Goal: Task Accomplishment & Management: Complete application form

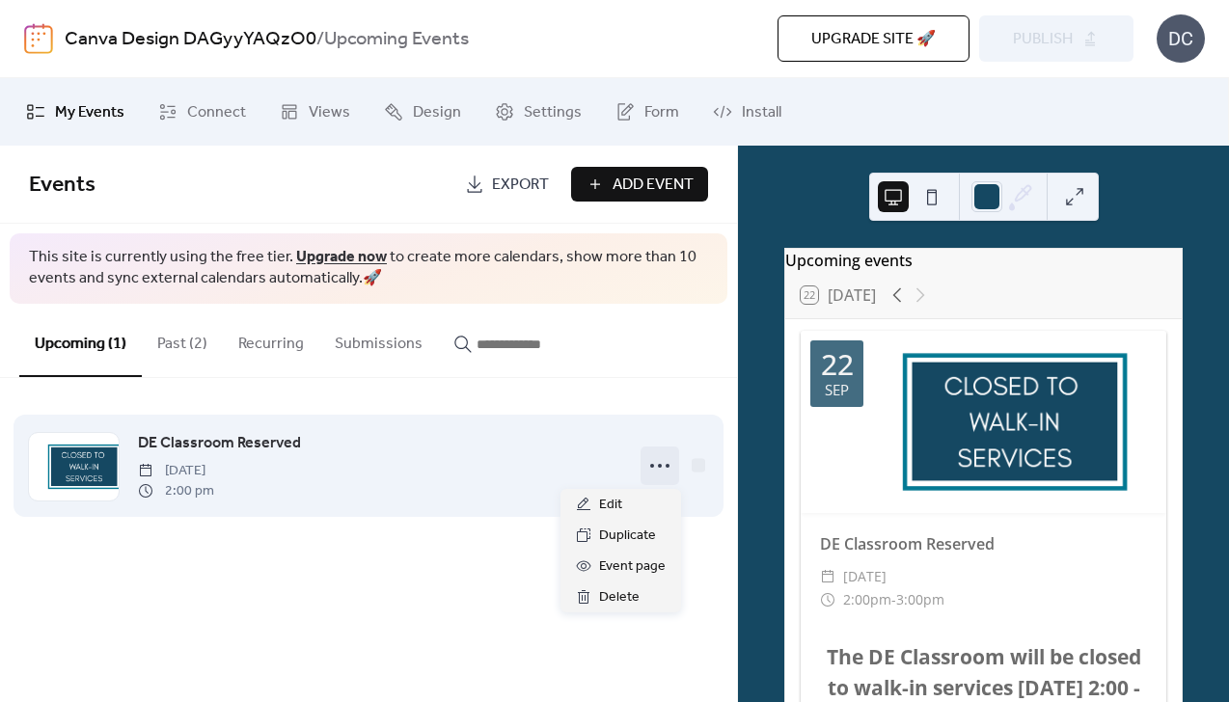
click at [664, 468] on icon at bounding box center [659, 466] width 31 height 31
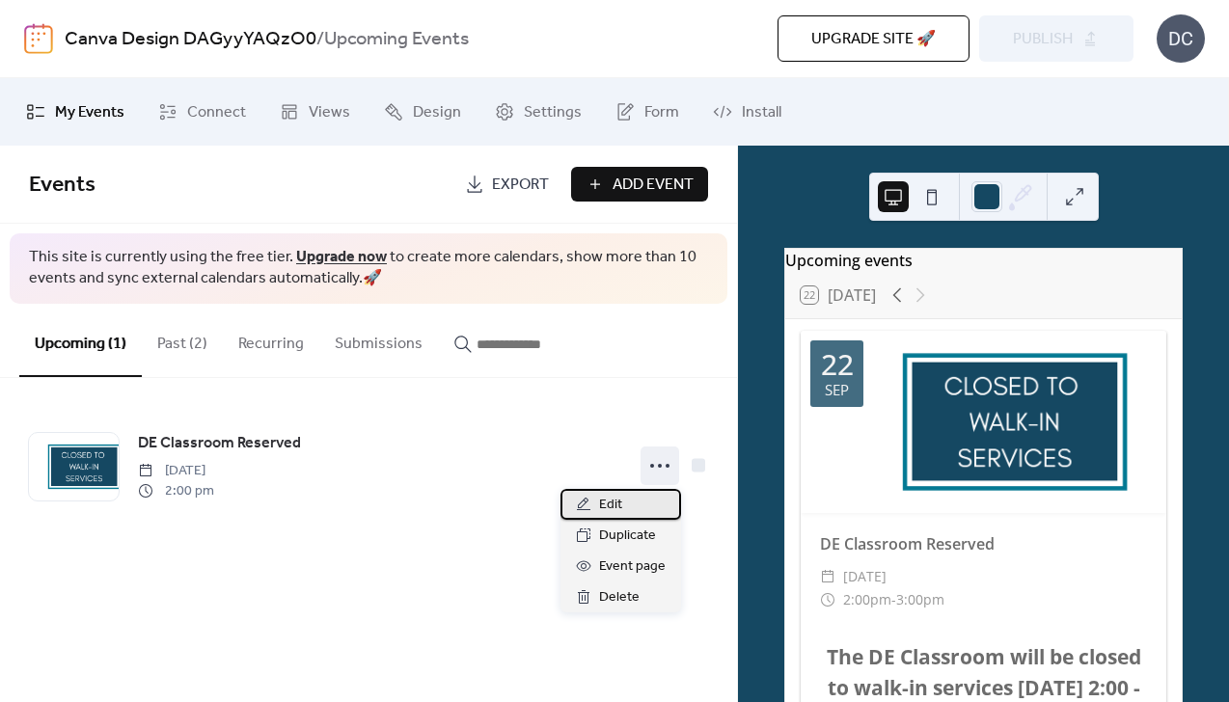
click at [631, 498] on div "Edit" at bounding box center [621, 504] width 121 height 31
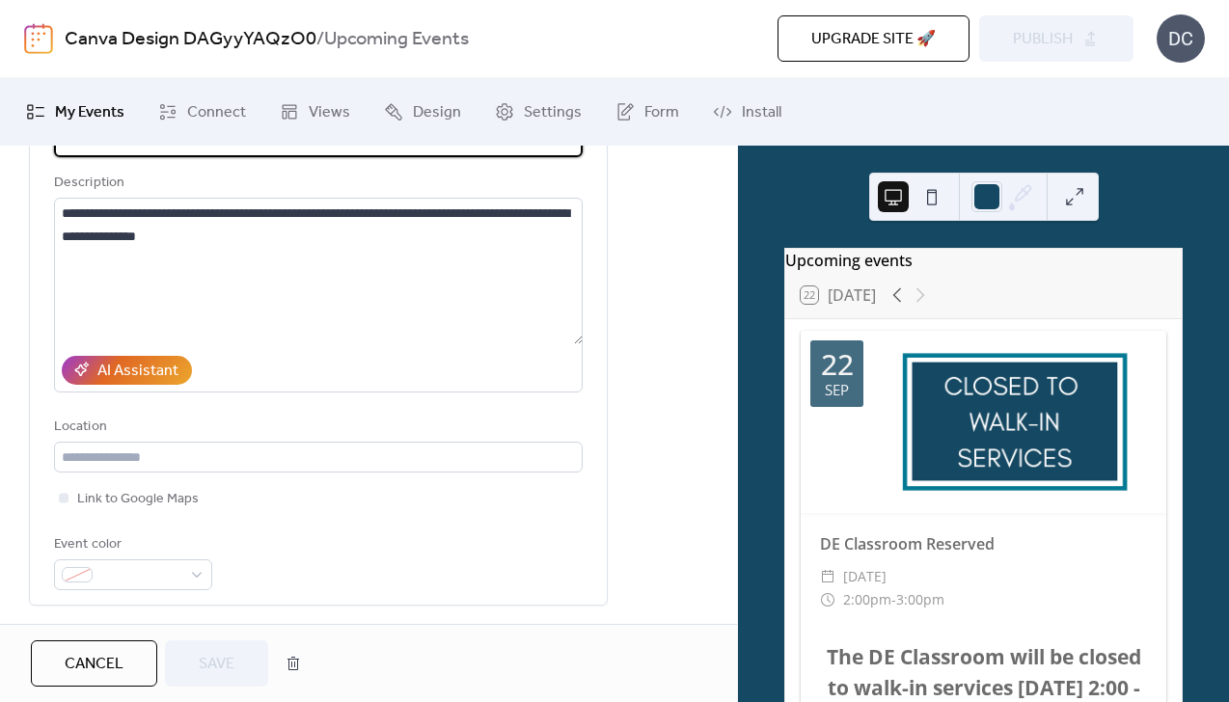
scroll to position [161, 0]
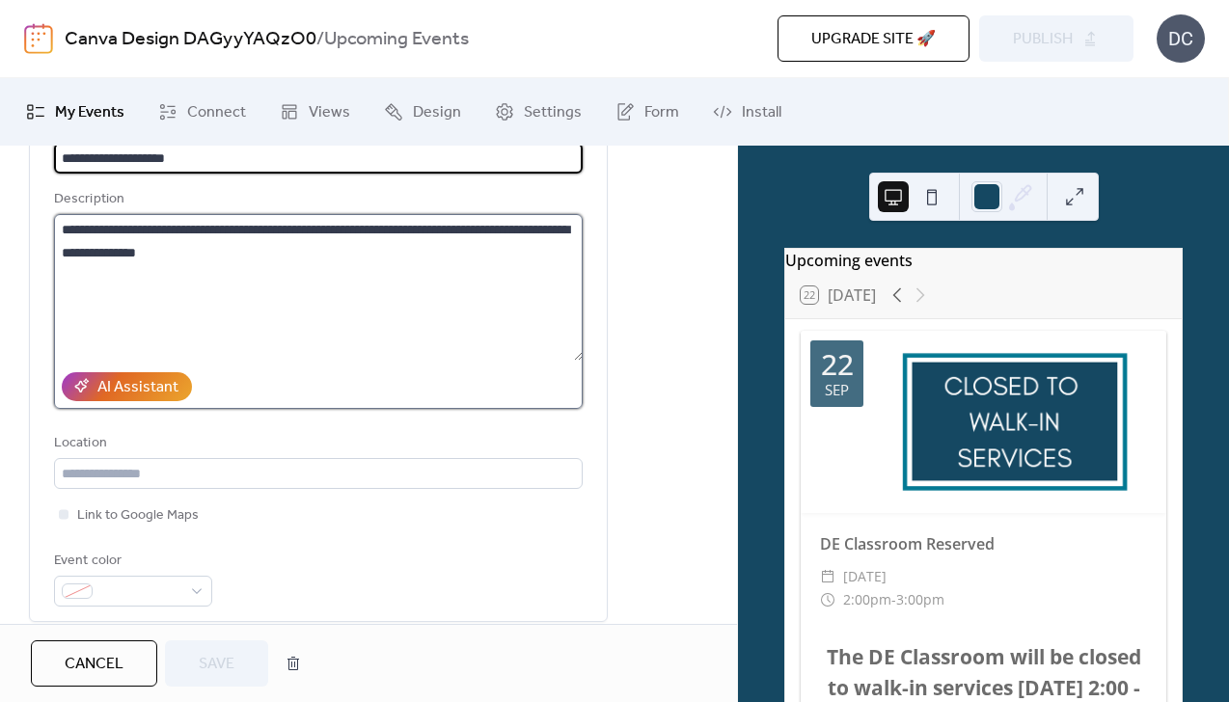
click at [412, 241] on textarea "**********" at bounding box center [318, 287] width 529 height 147
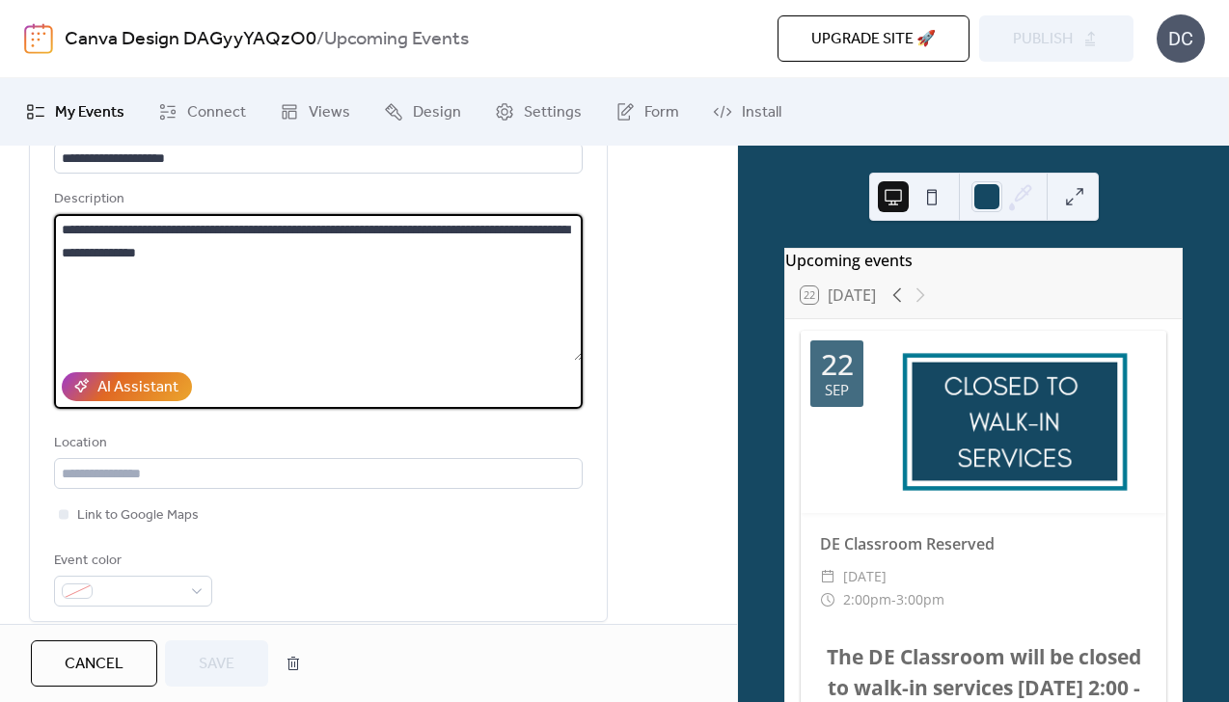
drag, startPoint x: 459, startPoint y: 225, endPoint x: 281, endPoint y: 218, distance: 178.6
click at [281, 218] on textarea "**********" at bounding box center [318, 287] width 529 height 147
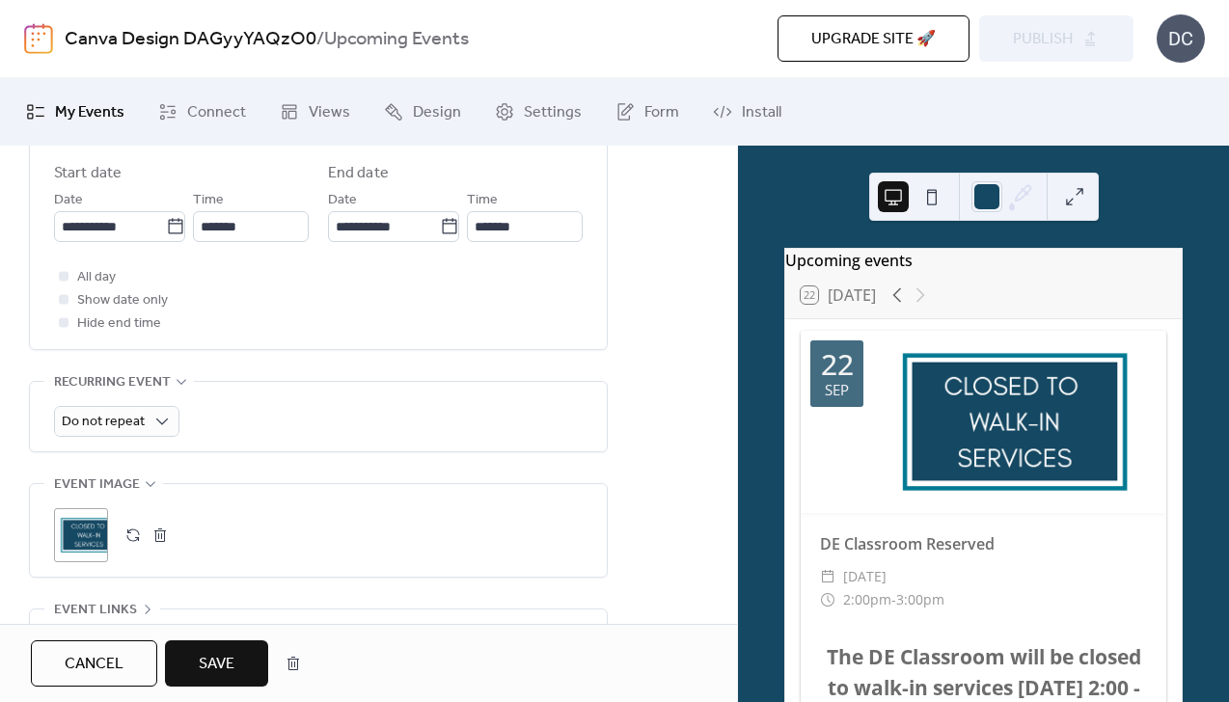
scroll to position [874, 0]
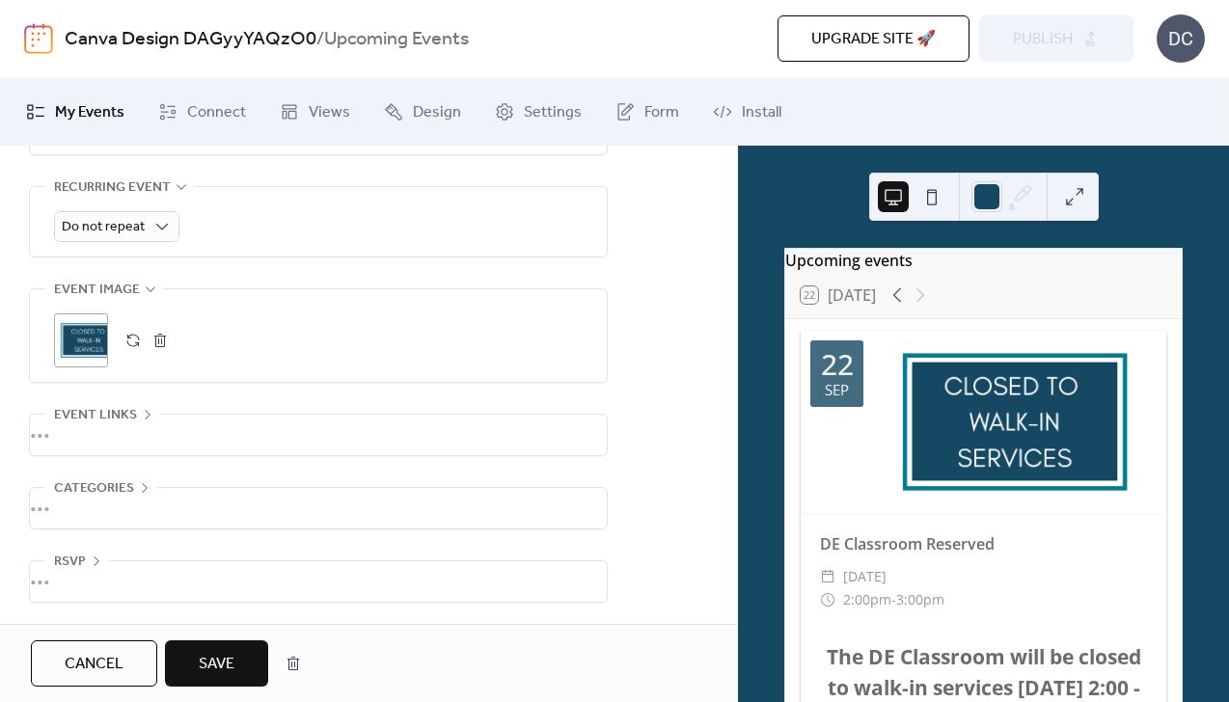
type textarea "**********"
click at [157, 332] on button "button" at bounding box center [160, 340] width 27 height 27
click at [91, 334] on icon at bounding box center [81, 340] width 27 height 27
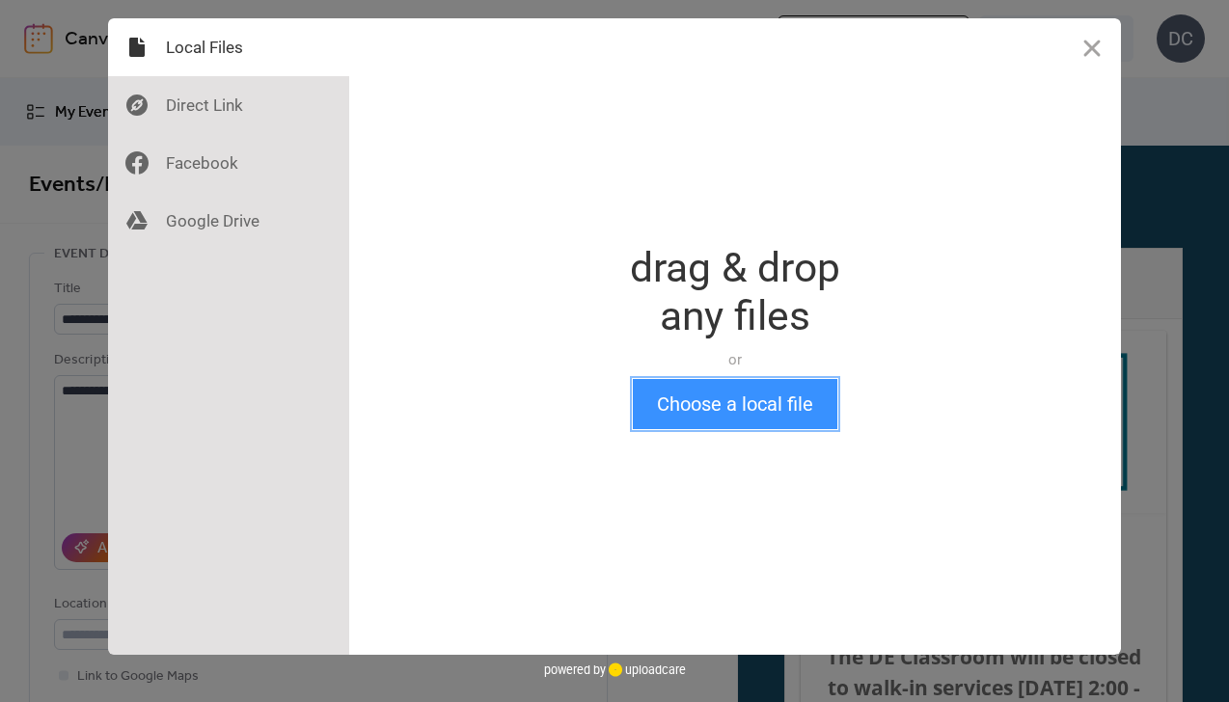
drag, startPoint x: 725, startPoint y: 380, endPoint x: 719, endPoint y: 395, distance: 15.6
click at [722, 389] on button "Choose a local file" at bounding box center [735, 404] width 205 height 50
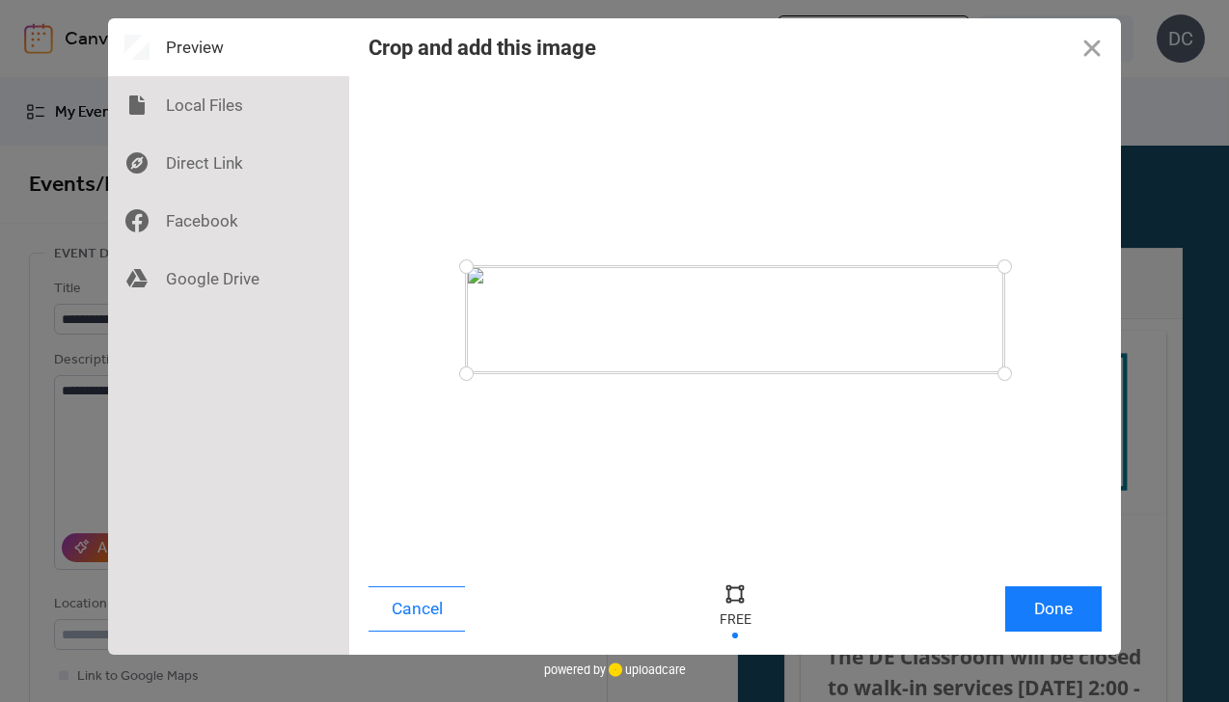
drag, startPoint x: 760, startPoint y: 482, endPoint x: 822, endPoint y: 481, distance: 61.8
click at [822, 481] on div at bounding box center [735, 320] width 733 height 468
drag, startPoint x: 689, startPoint y: 331, endPoint x: 878, endPoint y: 325, distance: 189.2
click at [881, 325] on div at bounding box center [735, 319] width 538 height 107
drag, startPoint x: 826, startPoint y: 322, endPoint x: 823, endPoint y: 485, distance: 163.1
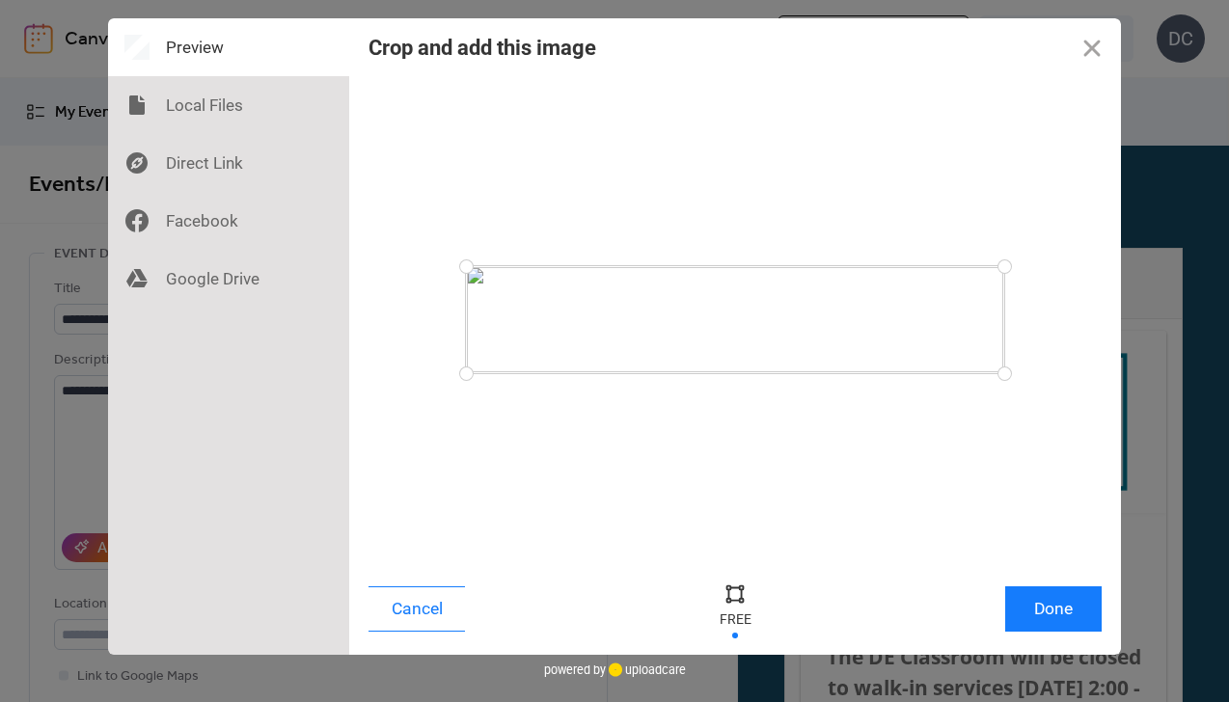
click at [819, 491] on div at bounding box center [735, 320] width 733 height 468
drag, startPoint x: 466, startPoint y: 370, endPoint x: 377, endPoint y: 427, distance: 106.0
click at [377, 427] on div at bounding box center [735, 320] width 733 height 468
drag, startPoint x: 468, startPoint y: 368, endPoint x: 479, endPoint y: 475, distance: 107.7
click at [424, 461] on div at bounding box center [735, 320] width 733 height 468
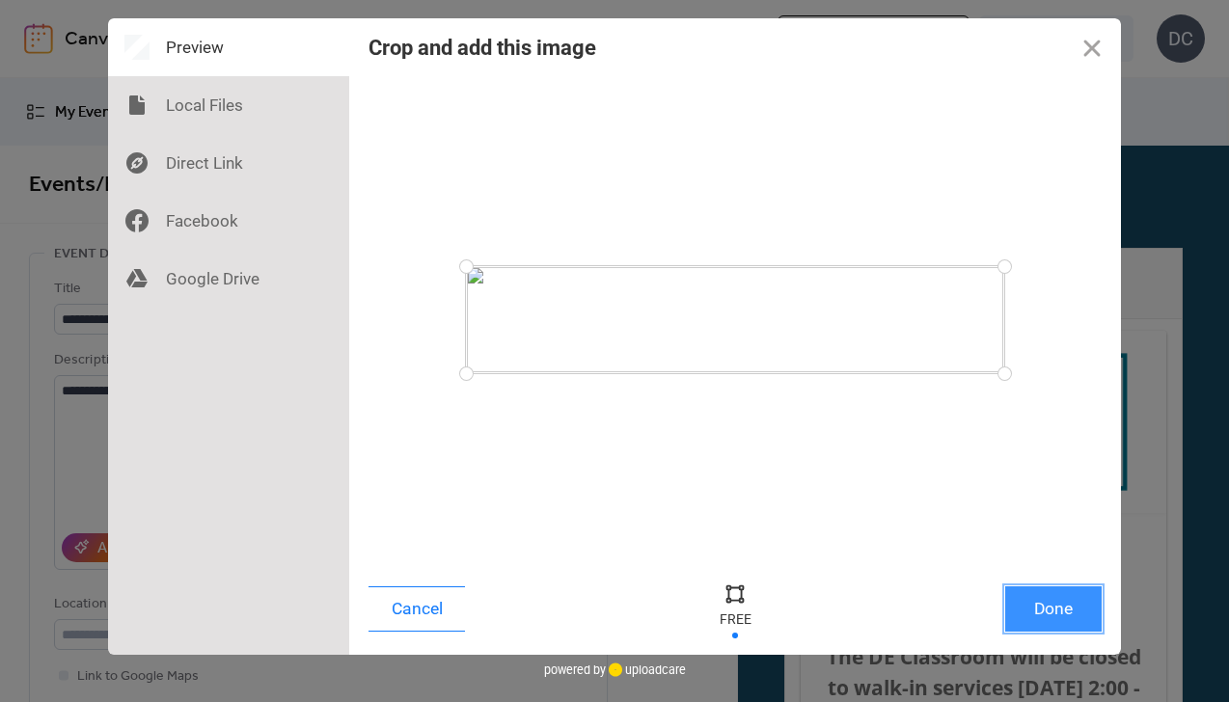
click at [1054, 606] on button "Done" at bounding box center [1053, 609] width 96 height 45
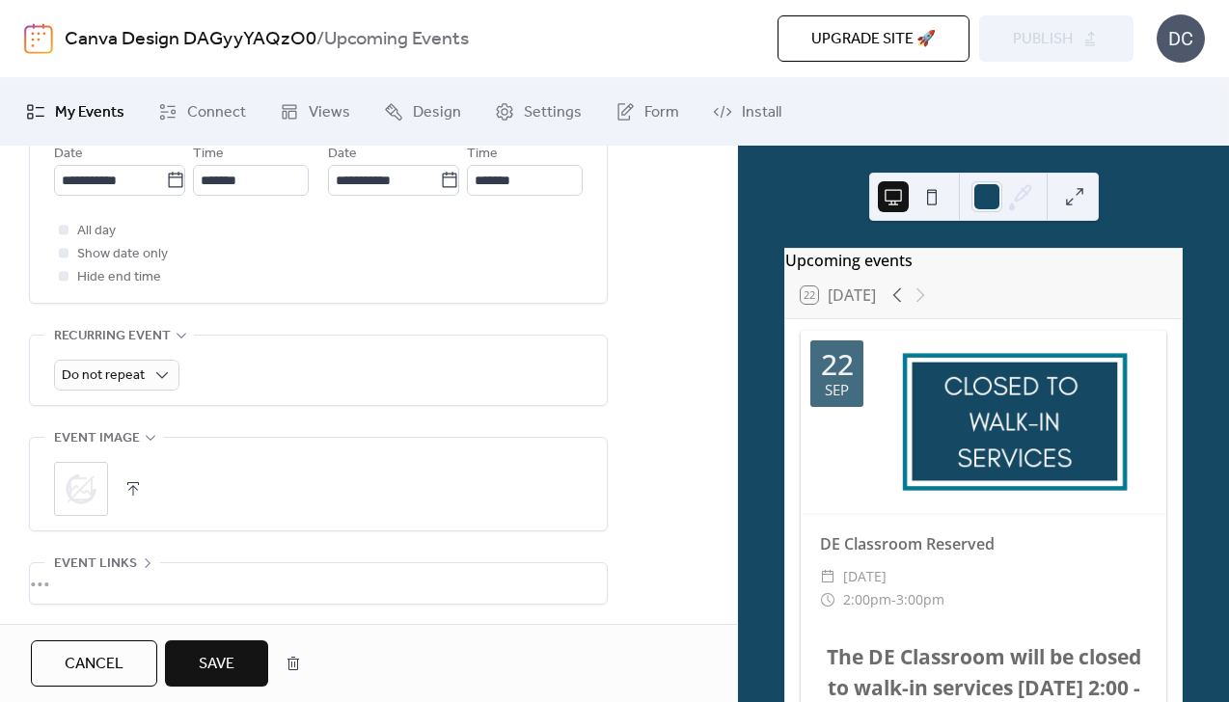
scroll to position [874, 0]
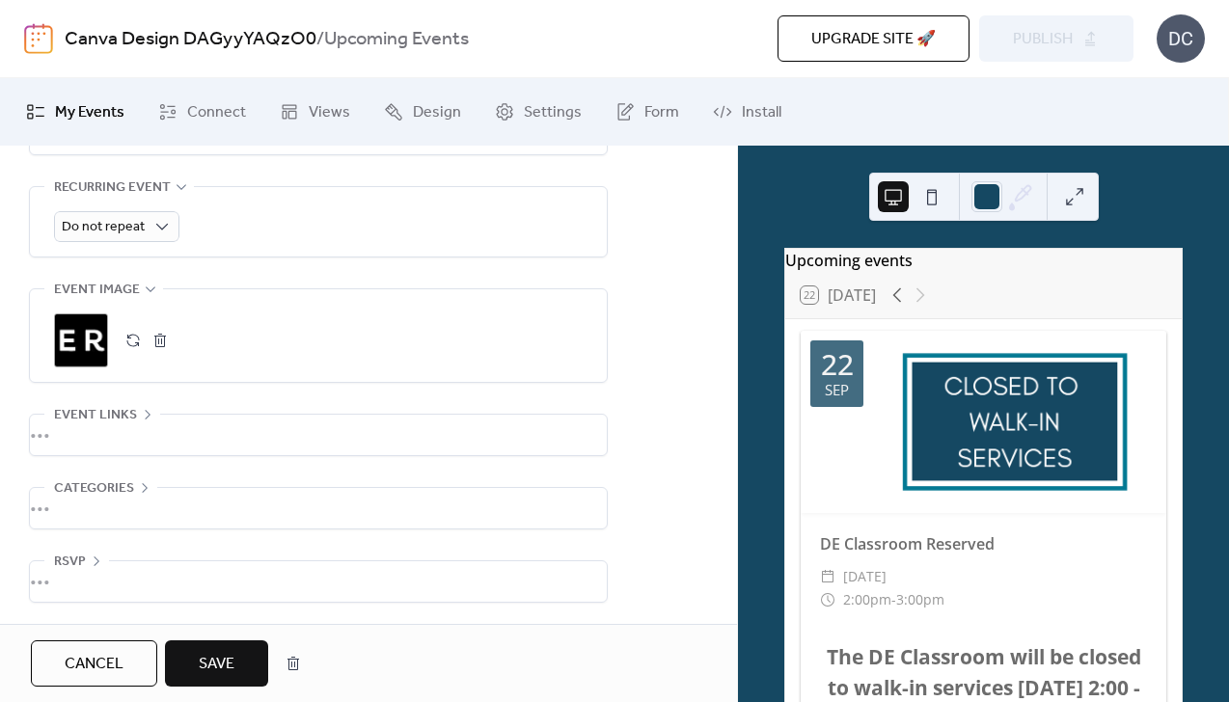
click at [168, 340] on button "button" at bounding box center [160, 340] width 27 height 27
click at [73, 340] on icon at bounding box center [81, 340] width 31 height 31
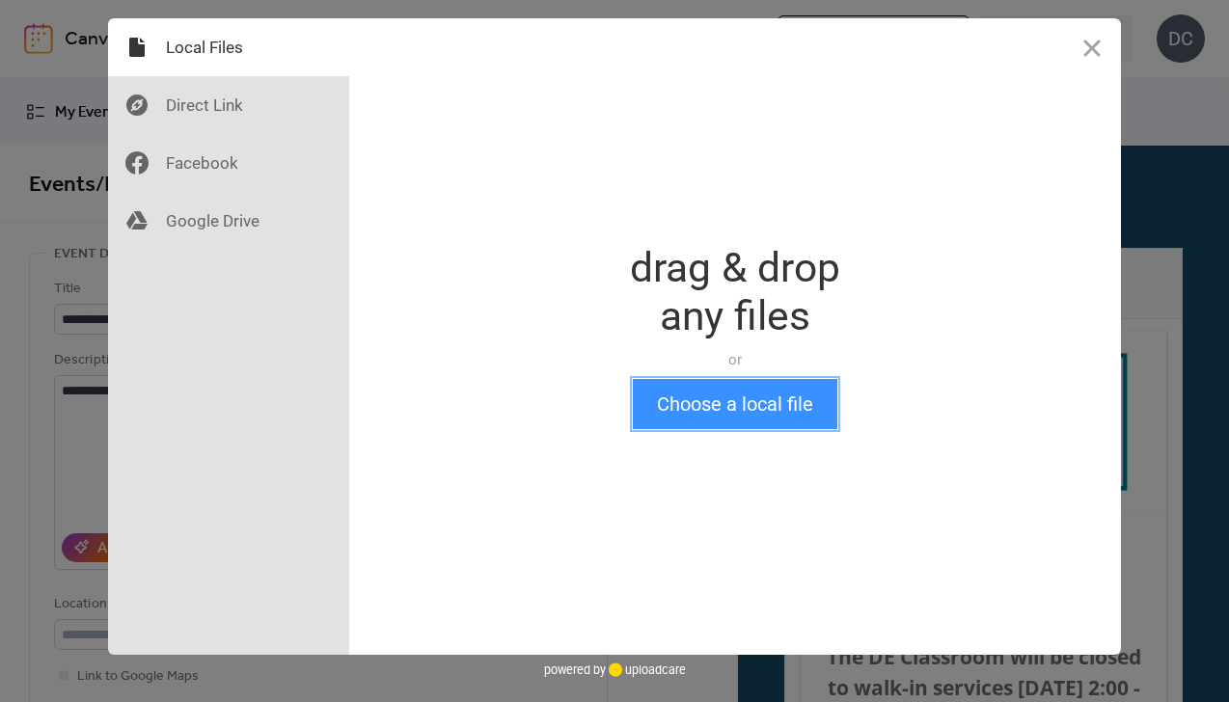
click at [672, 402] on button "Choose a local file" at bounding box center [735, 404] width 205 height 50
click at [694, 379] on button "Choose a local file" at bounding box center [735, 404] width 205 height 50
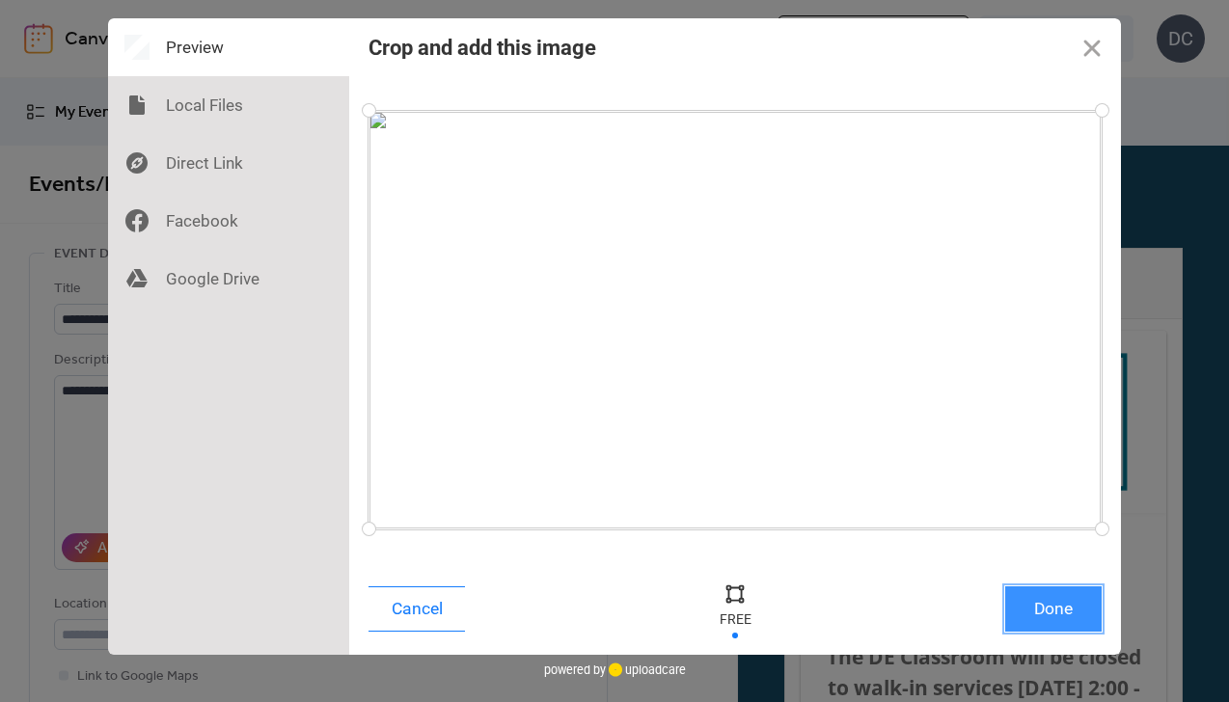
click at [1077, 609] on button "Done" at bounding box center [1053, 609] width 96 height 45
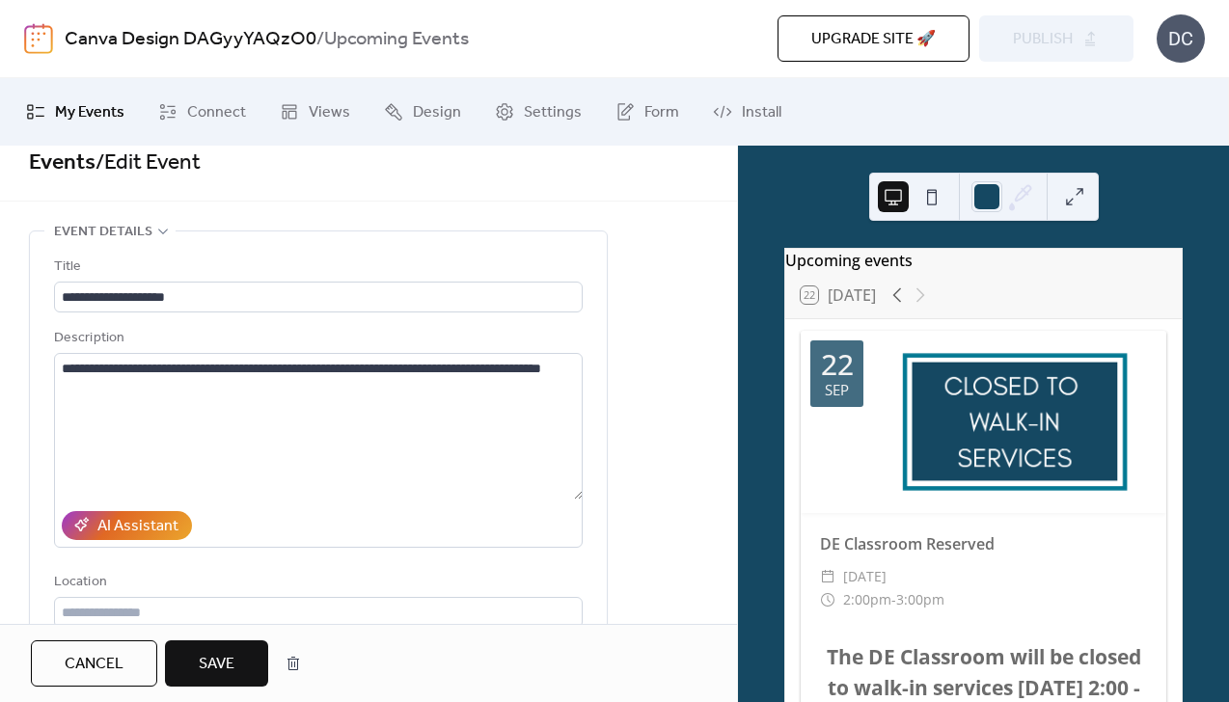
scroll to position [26, 0]
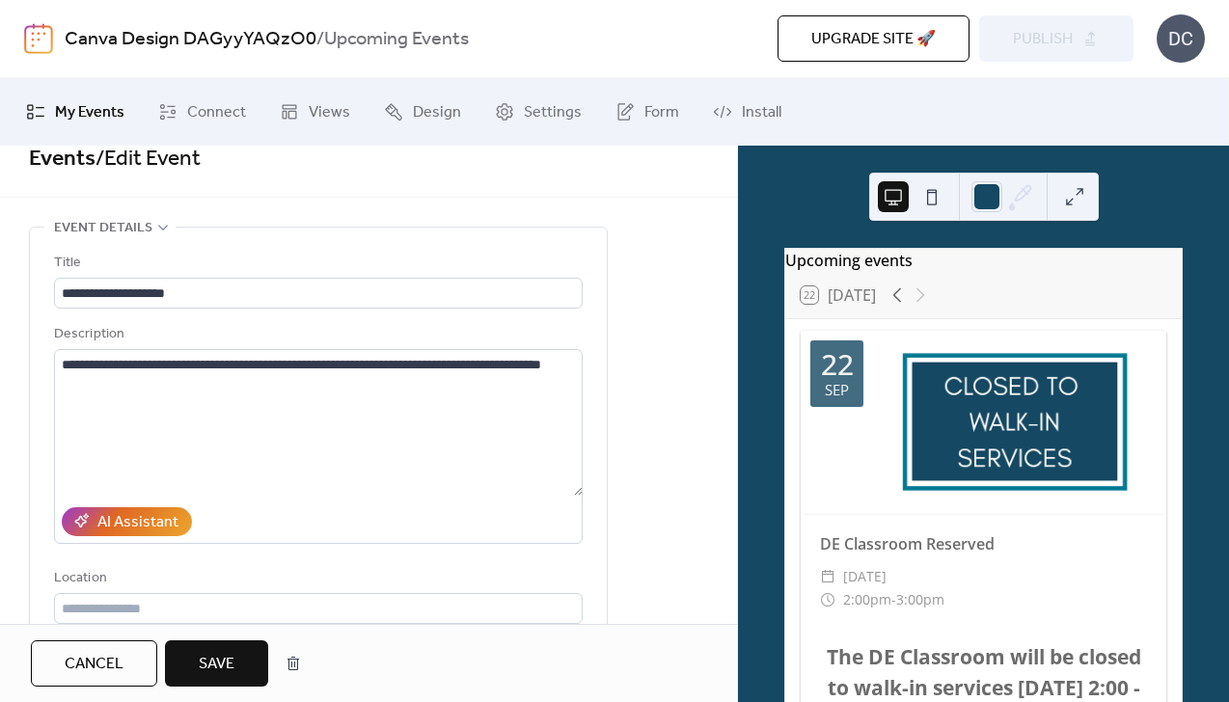
click at [239, 659] on button "Save" at bounding box center [216, 664] width 103 height 46
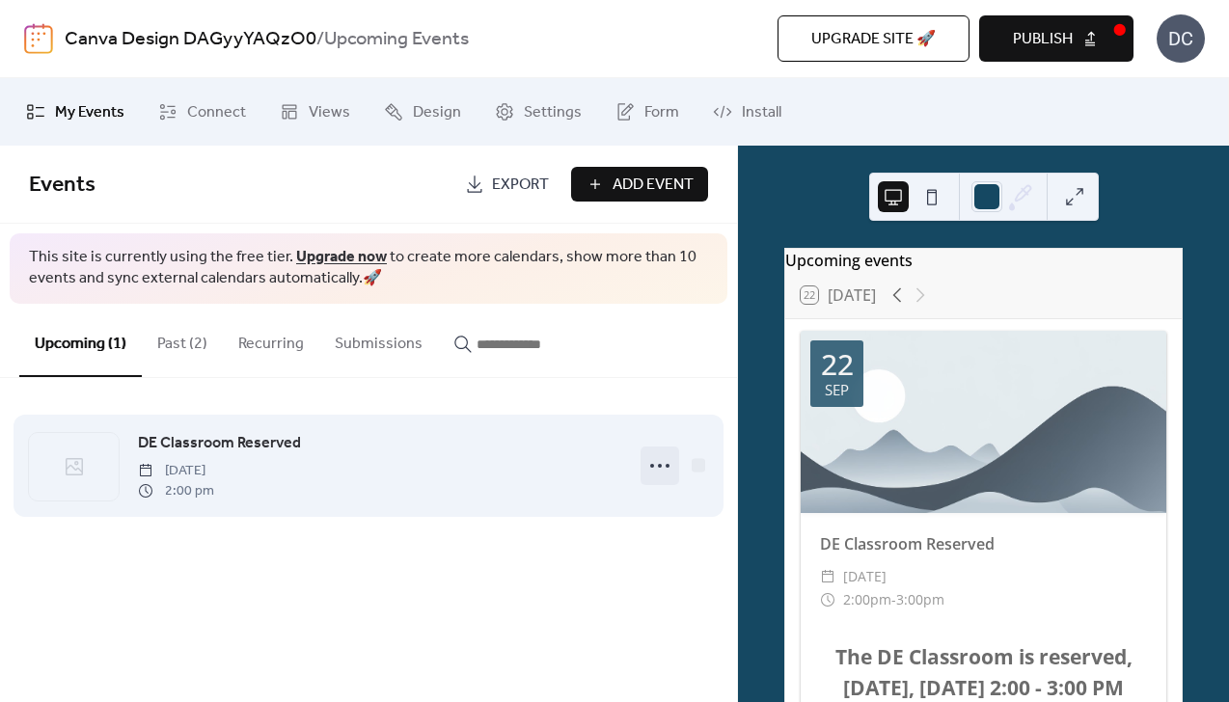
click at [660, 466] on circle at bounding box center [660, 466] width 4 height 4
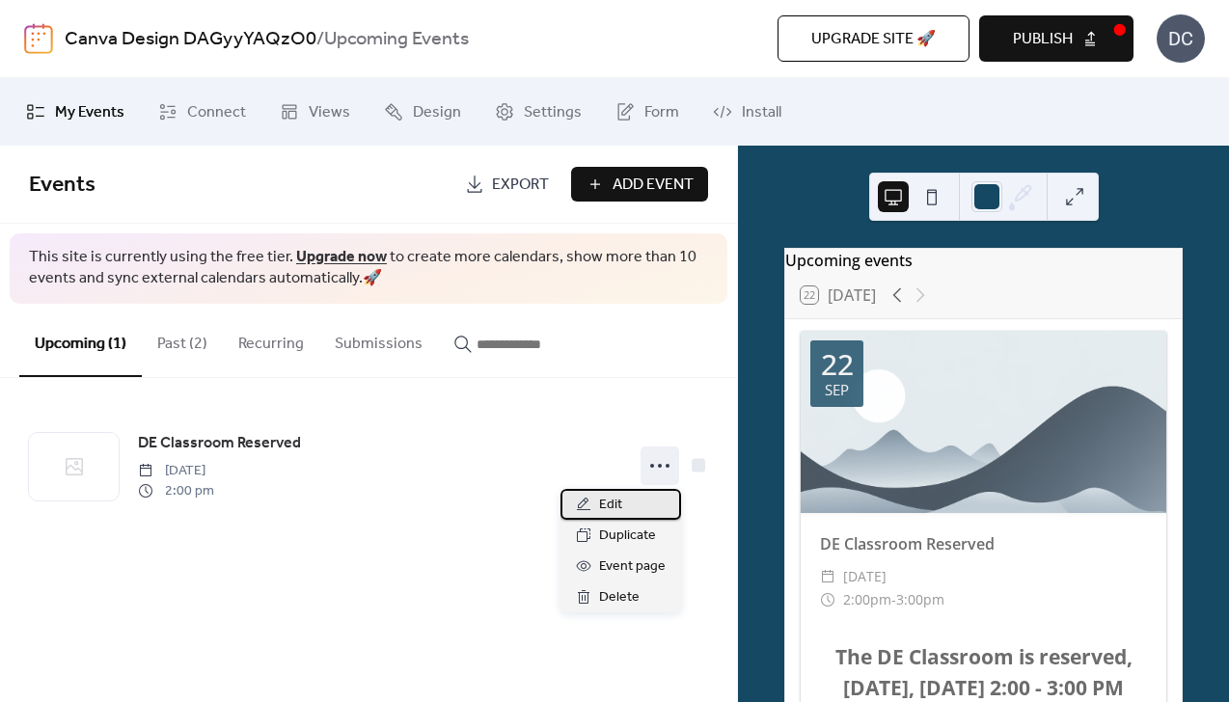
click at [630, 507] on div "Edit" at bounding box center [621, 504] width 121 height 31
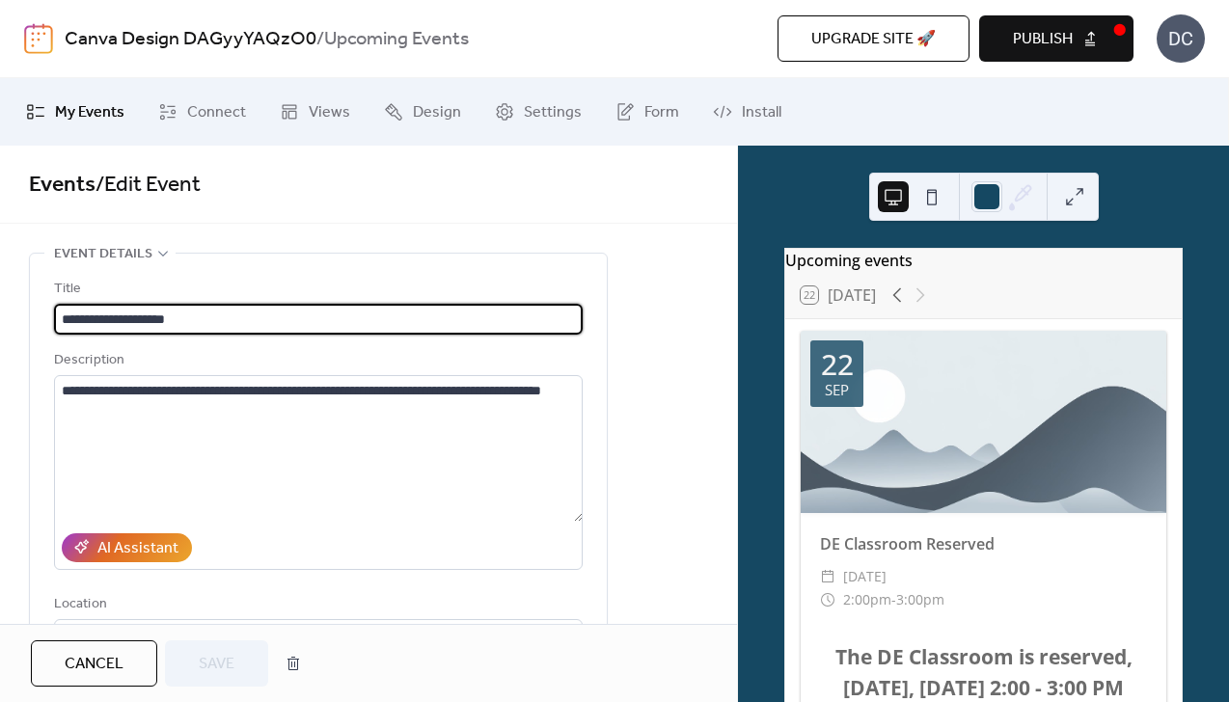
scroll to position [665, 0]
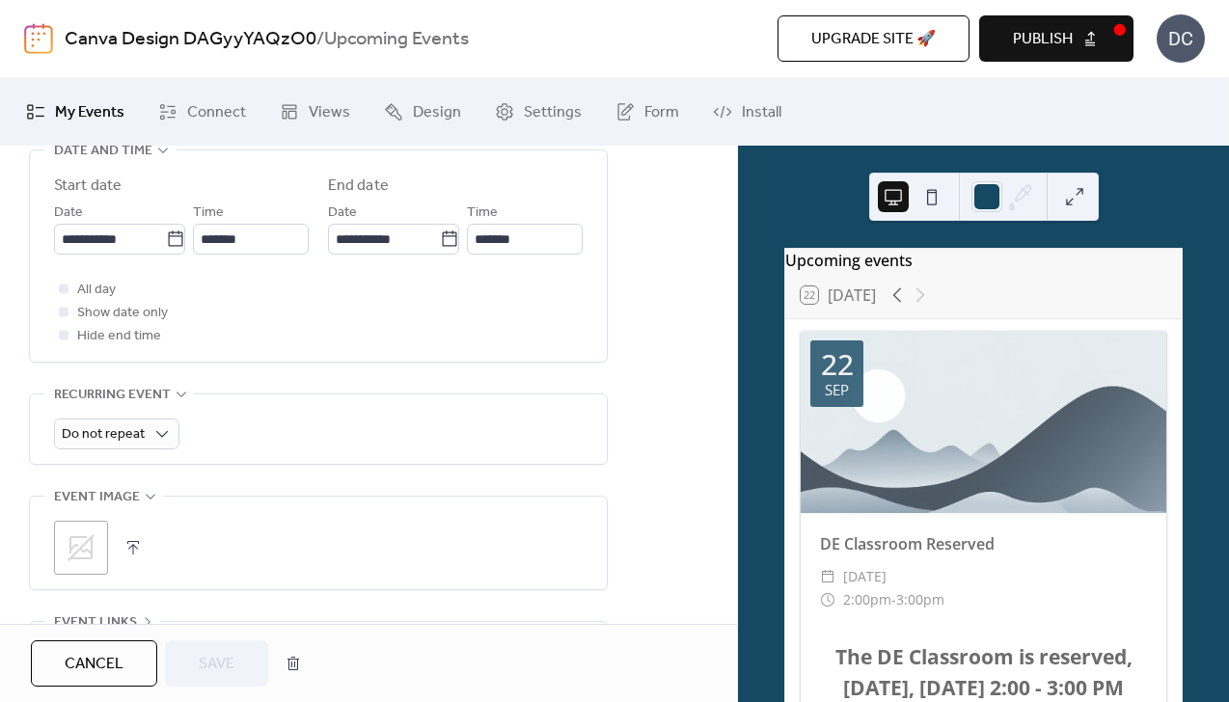
click at [76, 542] on icon at bounding box center [81, 548] width 31 height 31
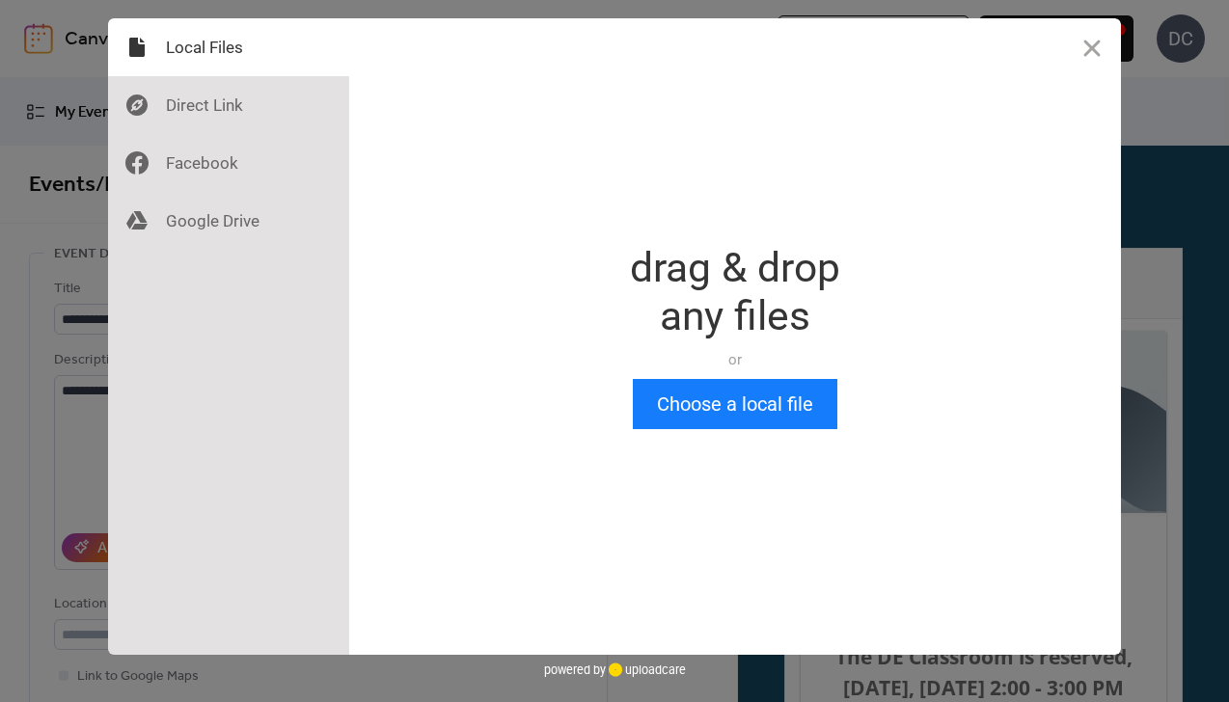
scroll to position [0, 0]
click at [733, 425] on button "Choose a local file" at bounding box center [735, 404] width 205 height 50
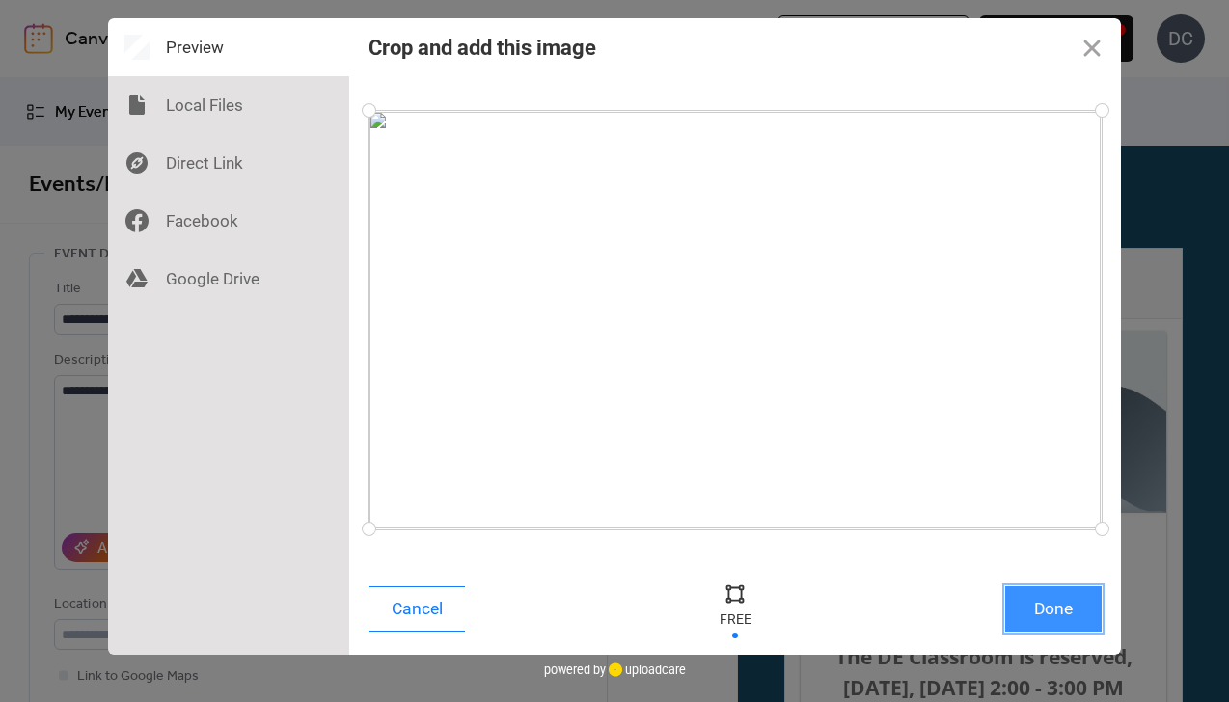
click at [1063, 609] on button "Done" at bounding box center [1053, 609] width 96 height 45
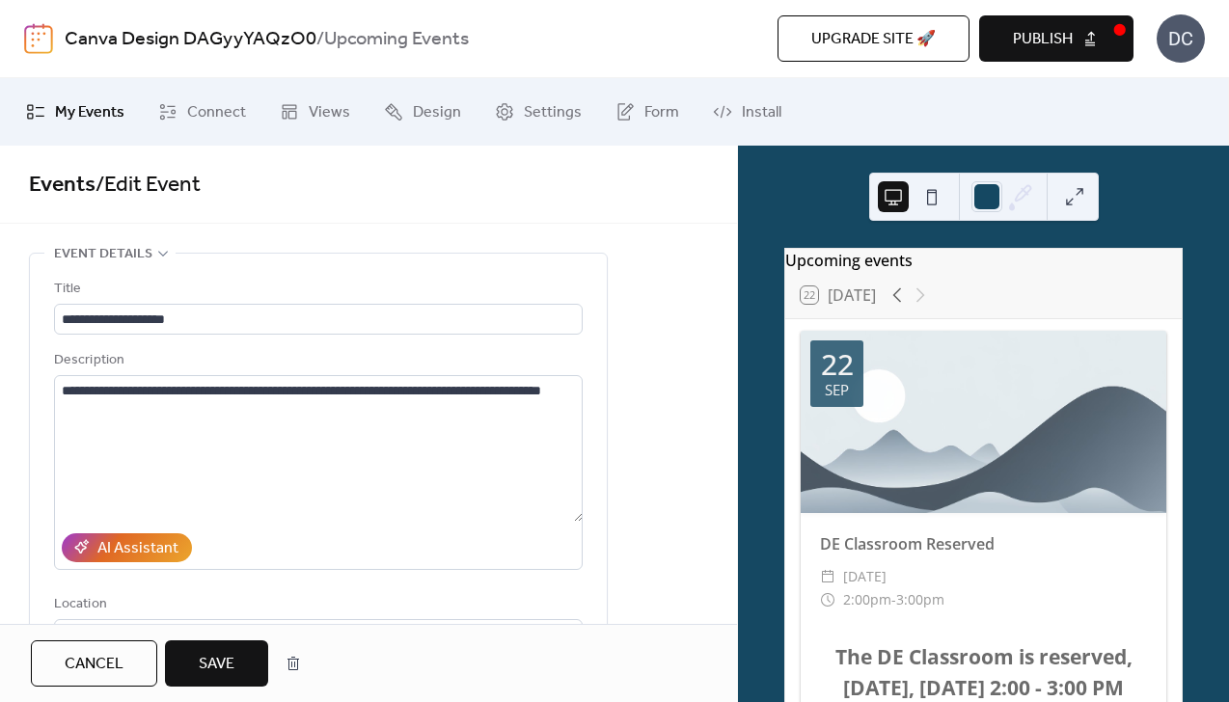
click at [220, 666] on span "Save" at bounding box center [217, 664] width 36 height 23
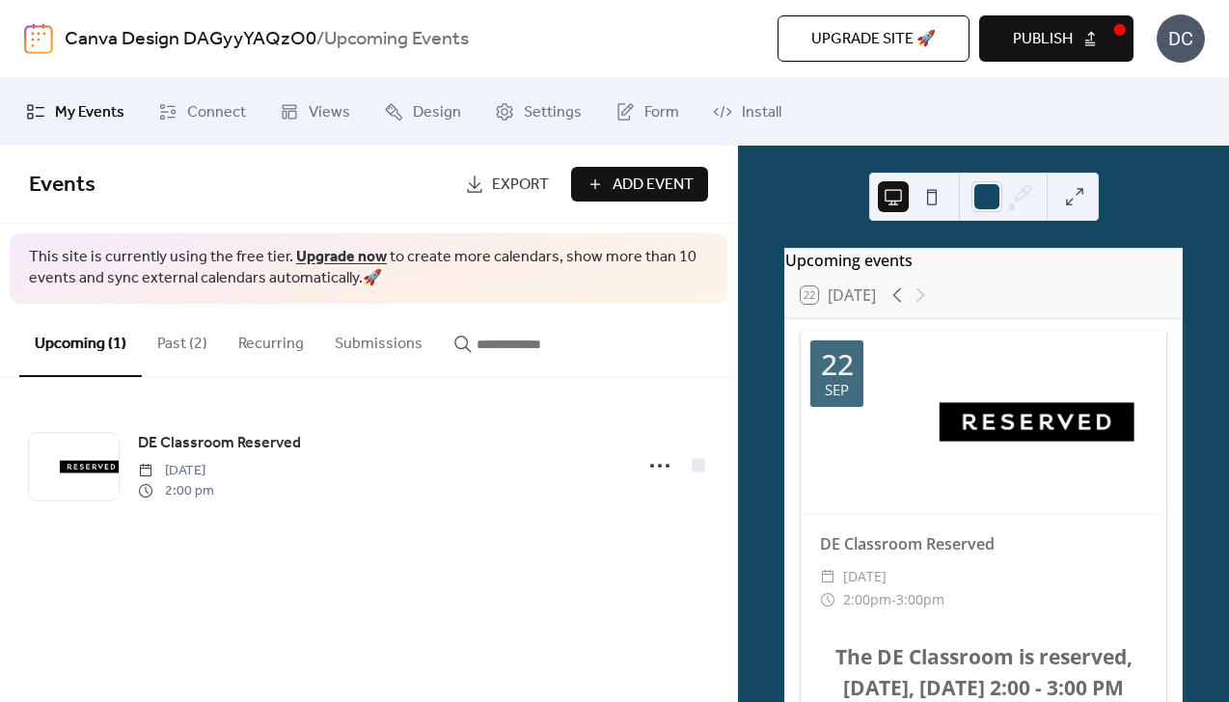
click at [1050, 37] on span "Publish" at bounding box center [1043, 39] width 60 height 23
click at [638, 193] on span "Add Event" at bounding box center [653, 185] width 81 height 23
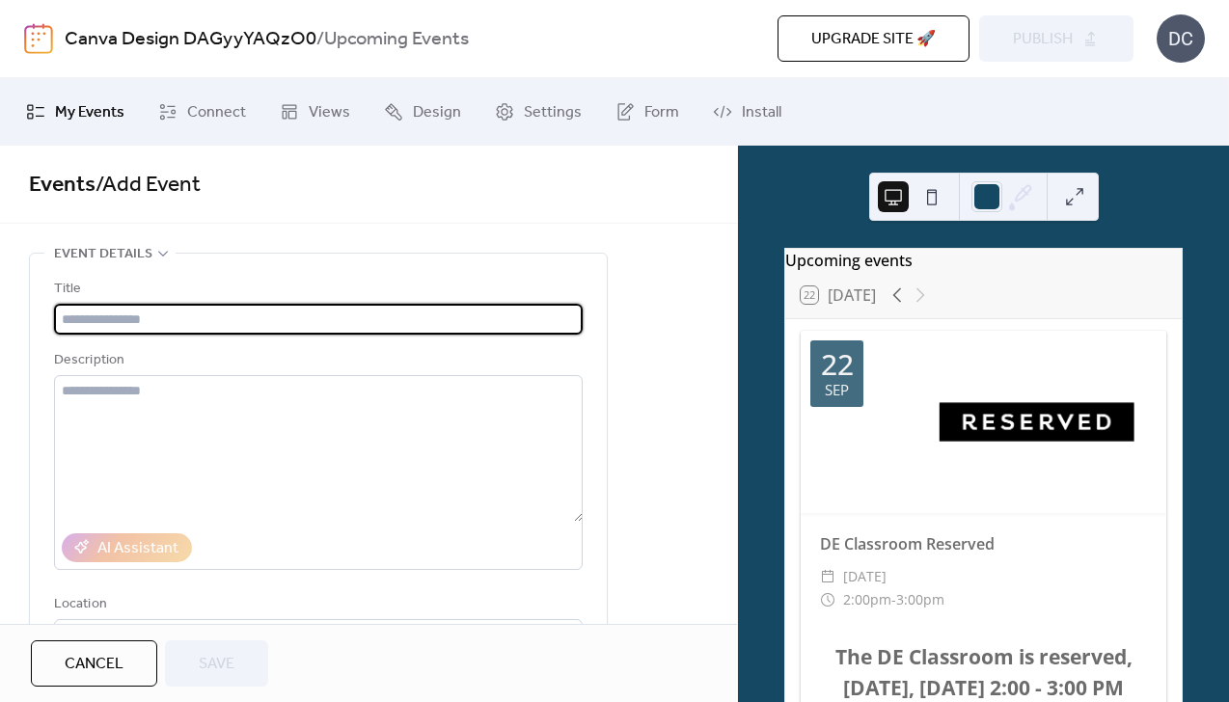
click at [261, 312] on input "text" at bounding box center [318, 319] width 529 height 31
type input "**********"
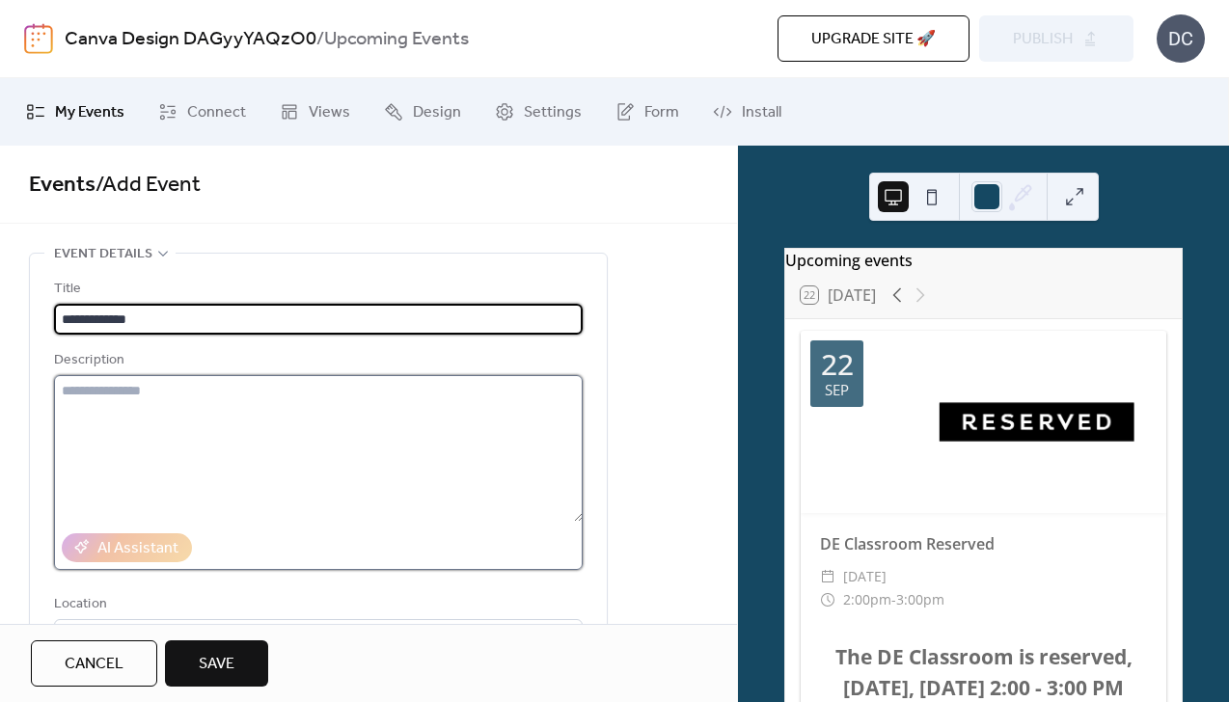
click at [179, 394] on textarea at bounding box center [318, 448] width 529 height 147
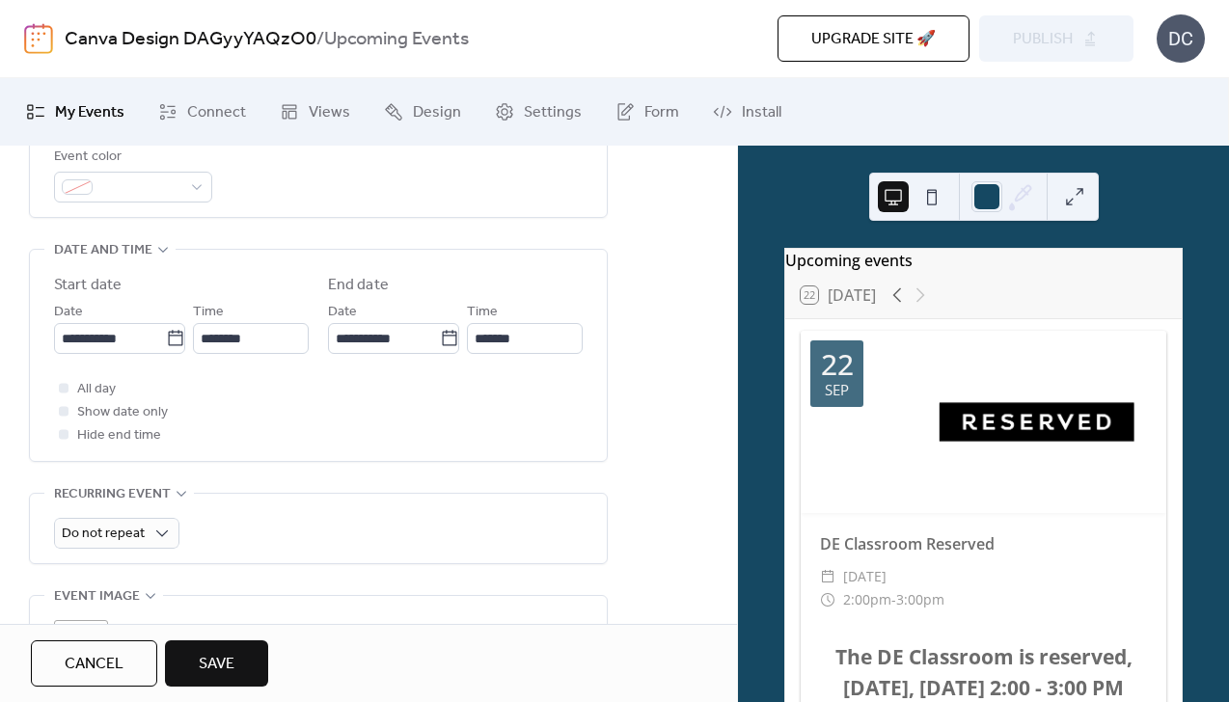
scroll to position [678, 0]
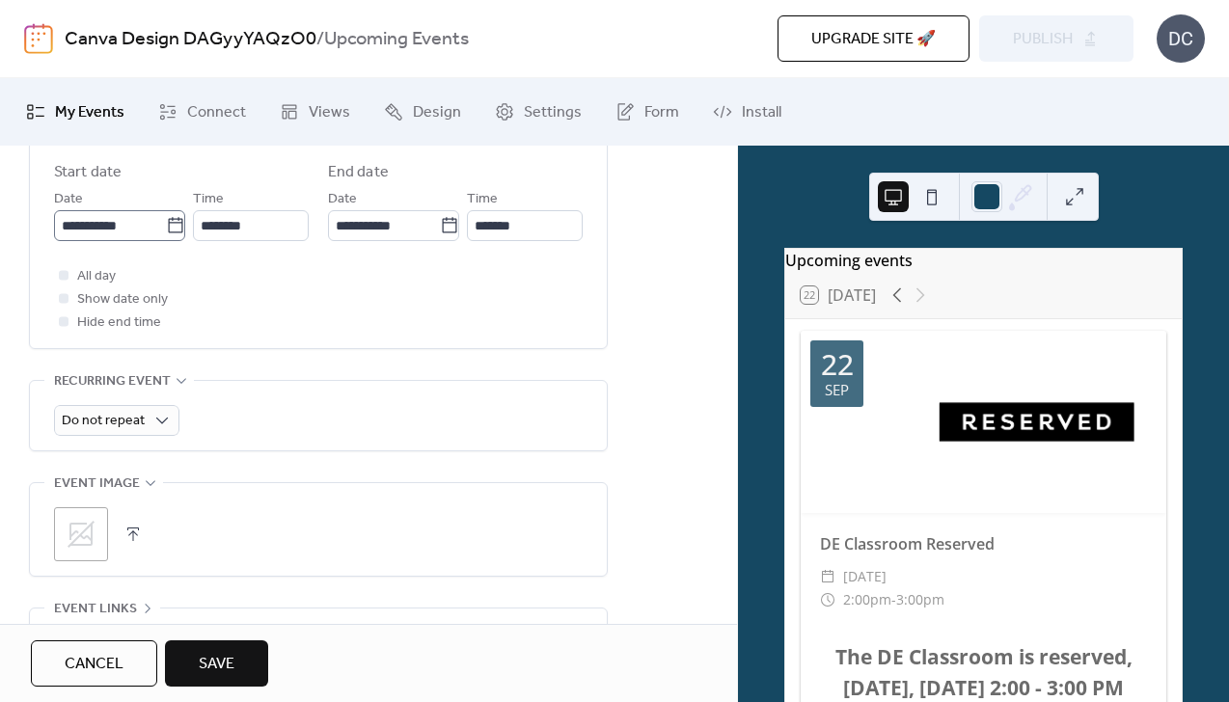
type textarea "**********"
click at [163, 237] on label "**********" at bounding box center [119, 225] width 131 height 31
click at [163, 237] on input "**********" at bounding box center [110, 225] width 112 height 31
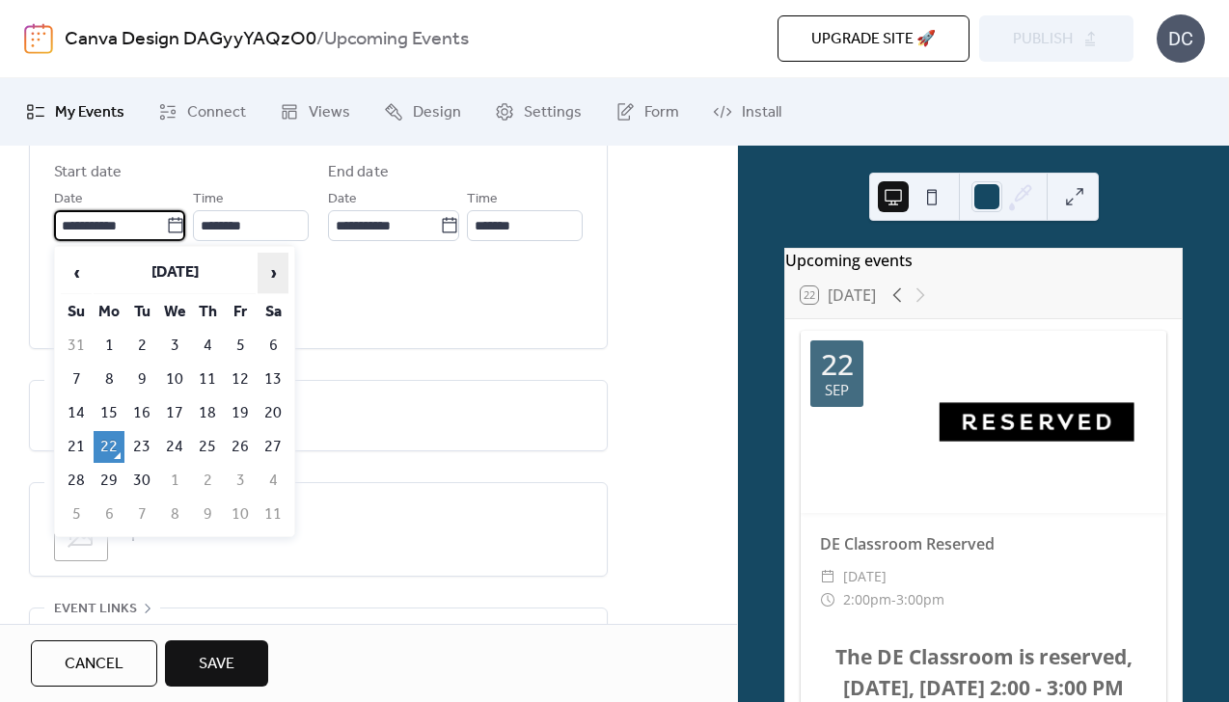
click at [267, 274] on span "›" at bounding box center [273, 273] width 29 height 39
click at [217, 452] on td "23" at bounding box center [207, 447] width 31 height 32
type input "**********"
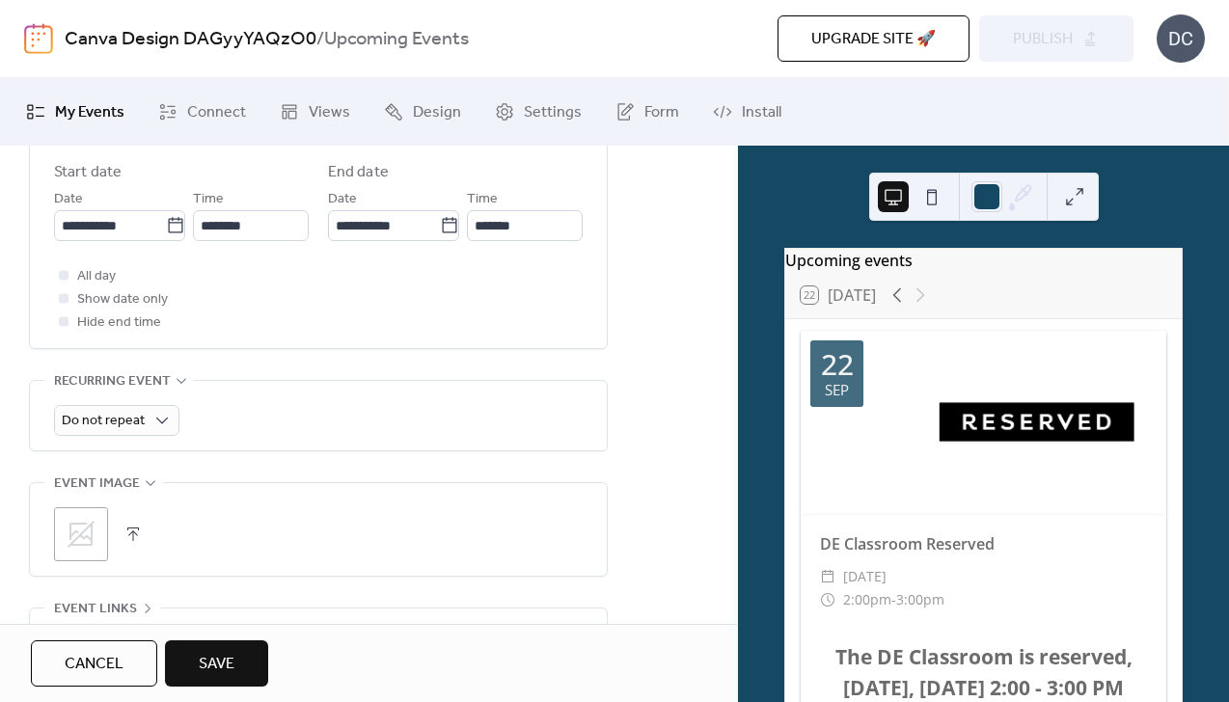
click at [90, 517] on div ";" at bounding box center [81, 534] width 54 height 54
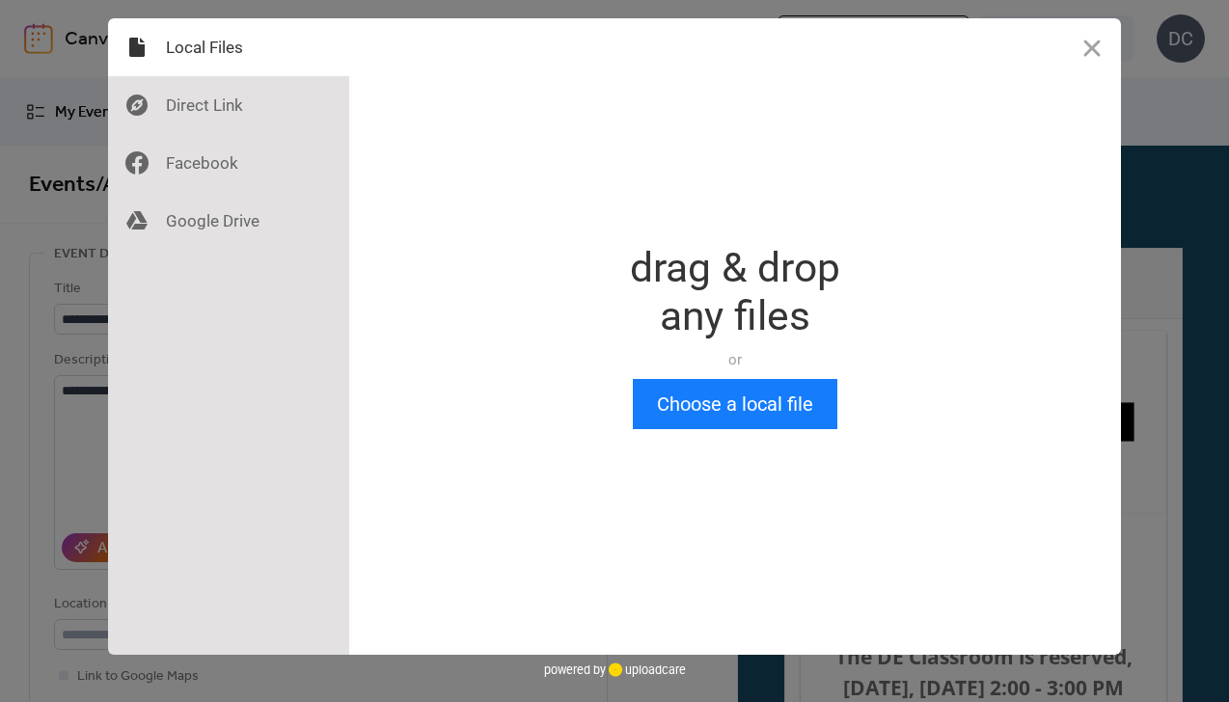
scroll to position [0, 0]
click at [690, 401] on button "Choose a local file" at bounding box center [735, 404] width 205 height 50
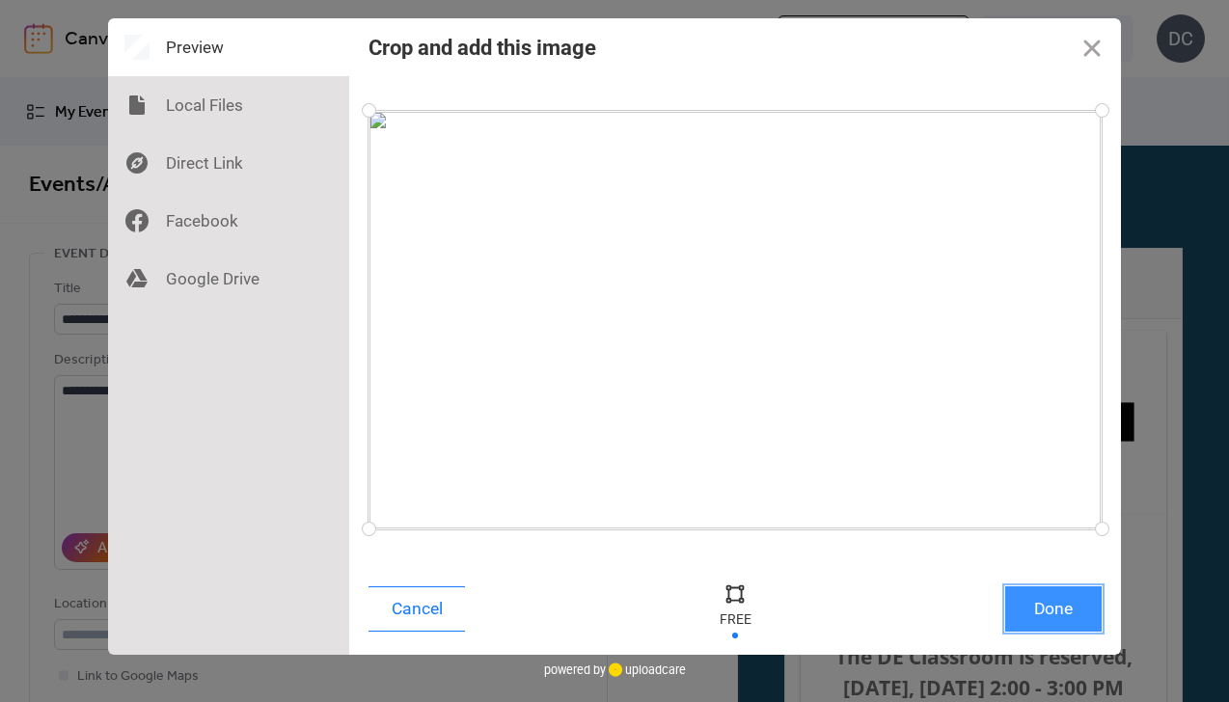
click at [1078, 619] on button "Done" at bounding box center [1053, 609] width 96 height 45
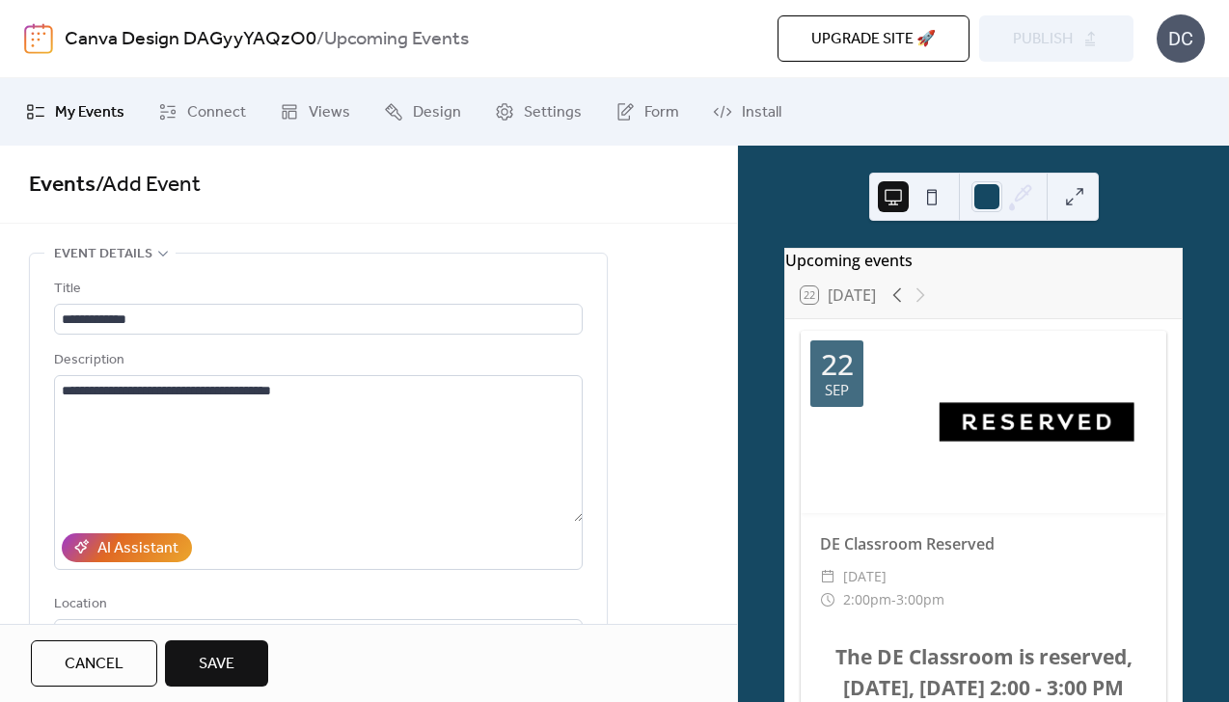
click at [206, 662] on span "Save" at bounding box center [217, 664] width 36 height 23
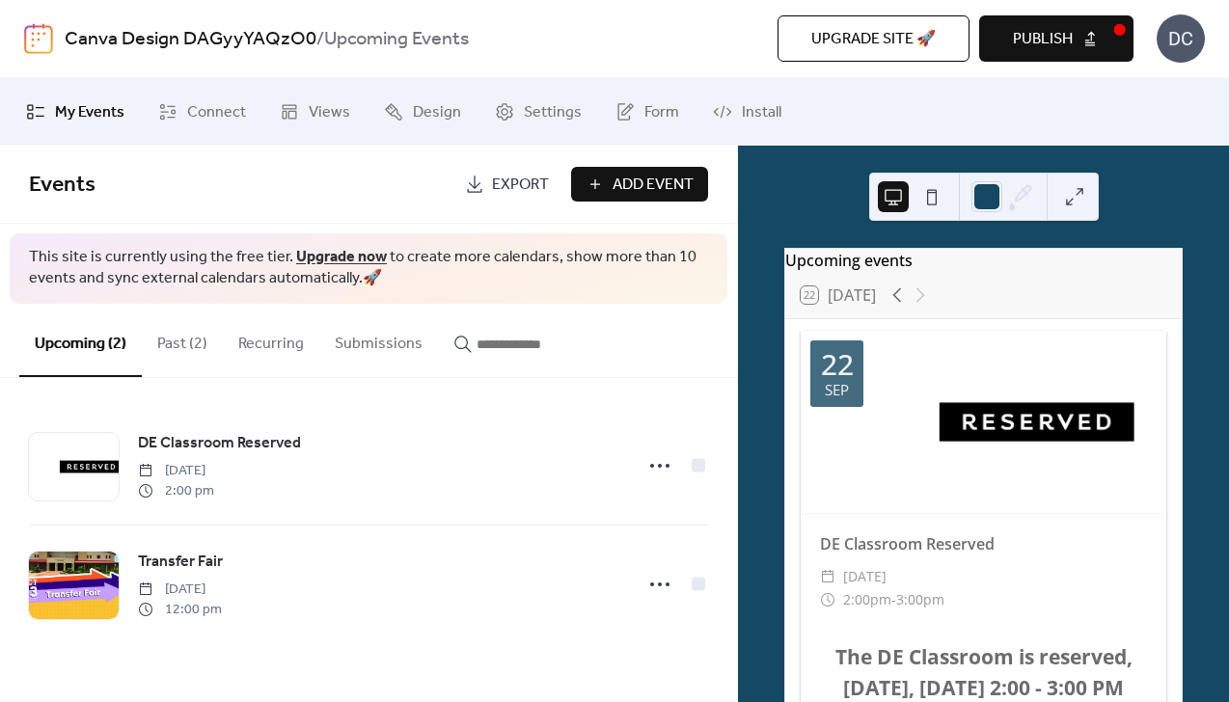
click at [1052, 54] on button "Publish" at bounding box center [1056, 38] width 154 height 46
click at [1075, 198] on button at bounding box center [1074, 196] width 31 height 31
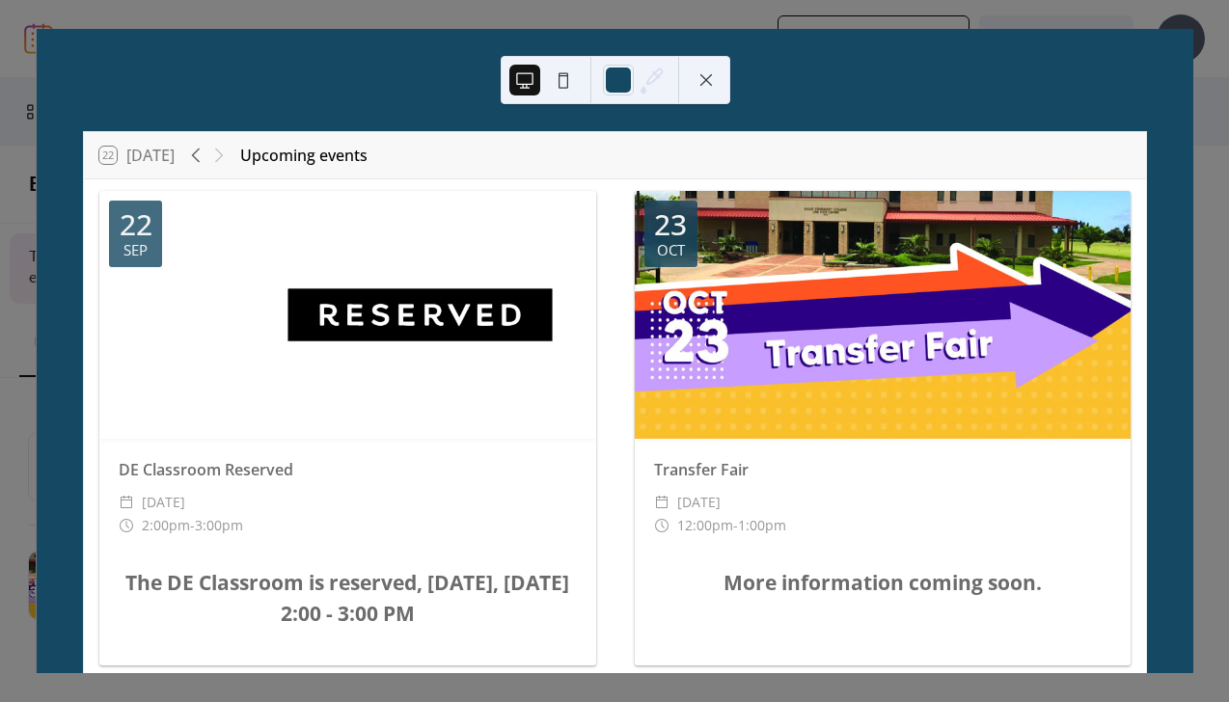
click at [892, 29] on div "22 [DATE] Upcoming events [DATE] DE Classroom Reserved ​ [DATE] ​ 2:00pm - 3:00…" at bounding box center [615, 351] width 1158 height 644
click at [697, 74] on button at bounding box center [706, 80] width 31 height 31
